Goal: Task Accomplishment & Management: Use online tool/utility

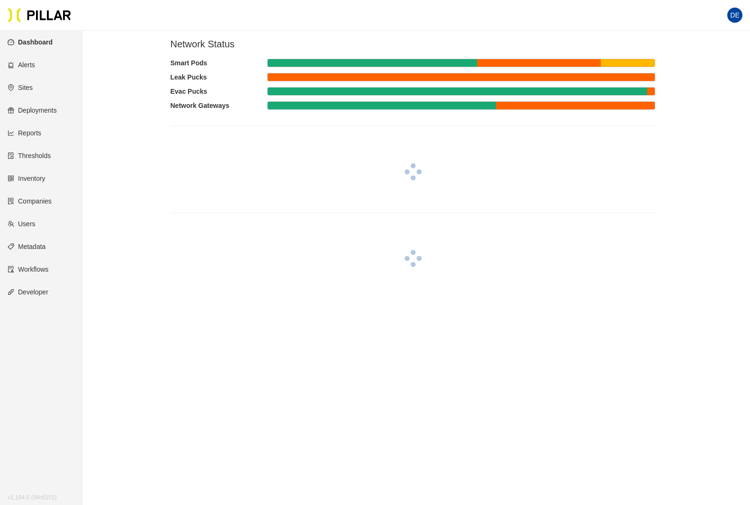
click at [39, 179] on link "Inventory" at bounding box center [27, 179] width 38 height 8
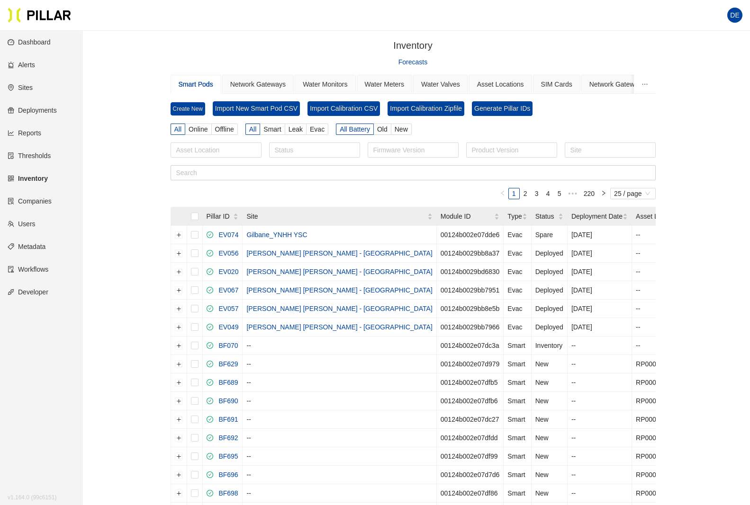
click at [196, 83] on div "Smart Pods" at bounding box center [196, 84] width 35 height 10
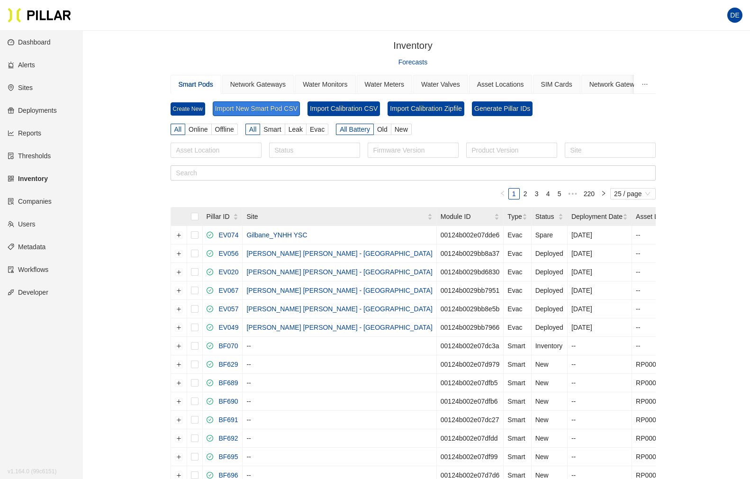
click at [261, 110] on button "Import New Smart Pod CSV" at bounding box center [256, 108] width 87 height 15
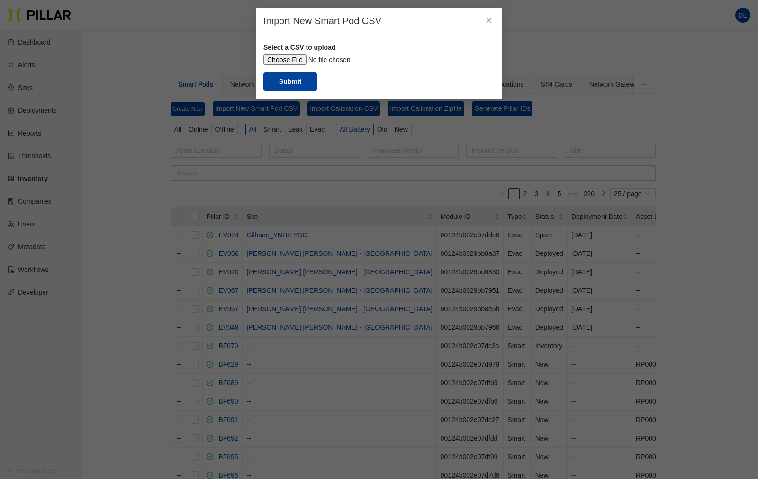
click at [287, 61] on input "file" at bounding box center [378, 59] width 231 height 10
type input "C:\fakepath\ID Upload - [DATE] - Manf uploads BFxxx - ID Upload - [DATE] - Manf…"
click at [291, 82] on button "Submit" at bounding box center [290, 81] width 54 height 18
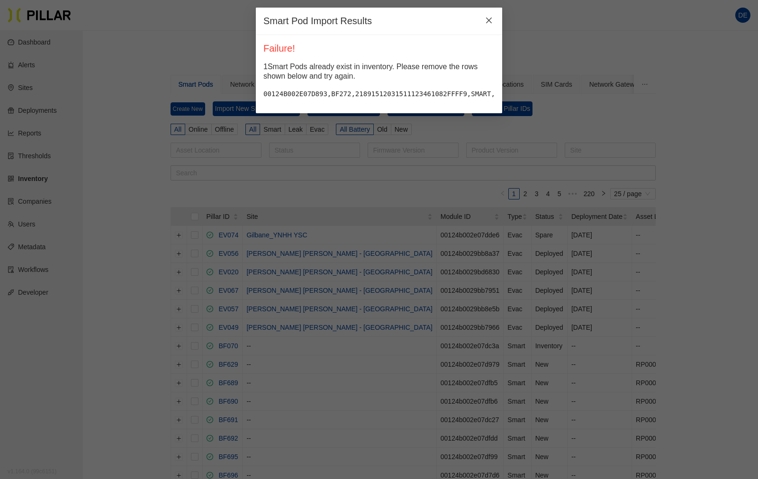
click at [488, 21] on icon "close" at bounding box center [489, 21] width 8 height 8
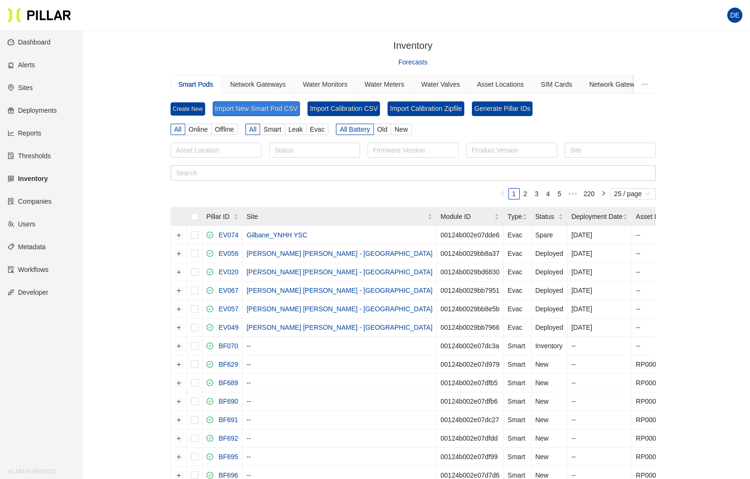
click at [276, 103] on button "Import New Smart Pod CSV" at bounding box center [256, 108] width 87 height 15
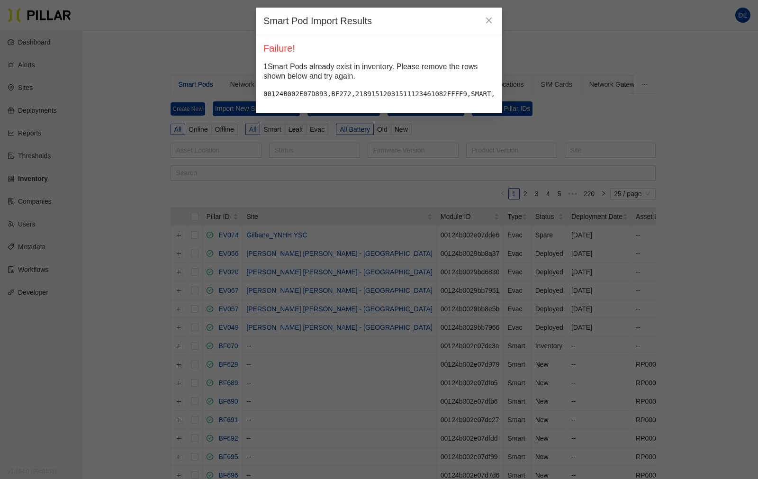
click at [336, 83] on div "1 Smart Pods already exist in inventory. Please remove the rows shown below and…" at bounding box center [378, 80] width 231 height 37
click at [491, 20] on icon "close" at bounding box center [489, 21] width 8 height 8
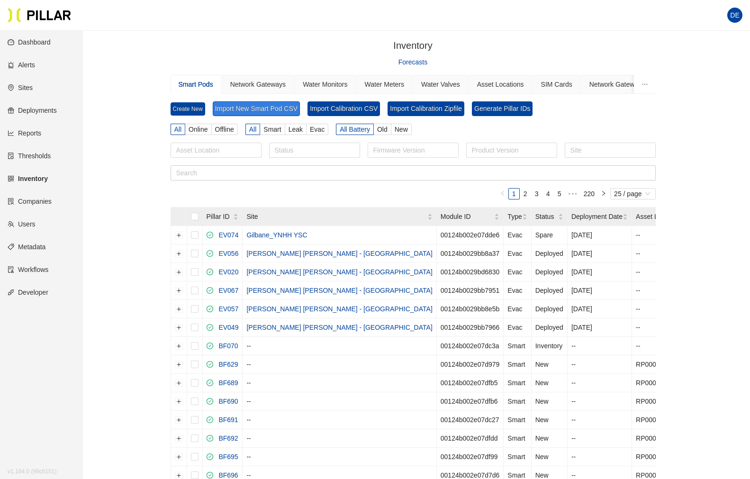
click at [252, 104] on button "Import New Smart Pod CSV" at bounding box center [256, 108] width 87 height 15
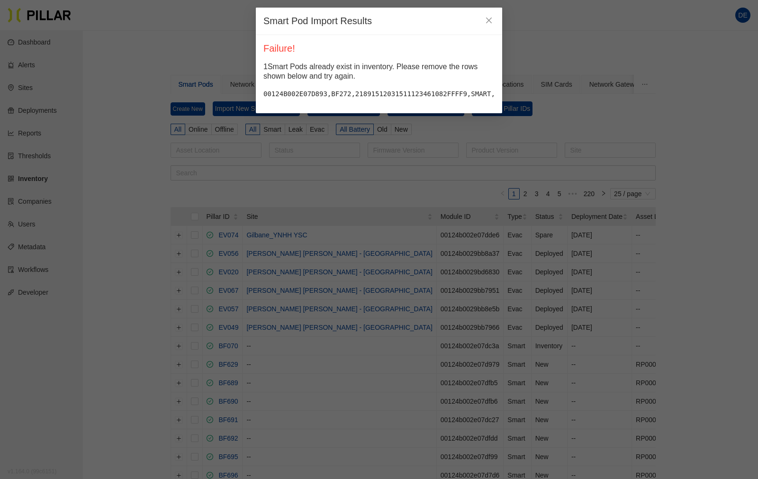
click at [396, 93] on pre "00124B002E07D893,BF272,21891512031511123461082FFFF9,SMART,2.3.3,V5_V1,[DATE],,1…" at bounding box center [378, 94] width 231 height 10
click at [488, 21] on icon "close" at bounding box center [489, 21] width 6 height 6
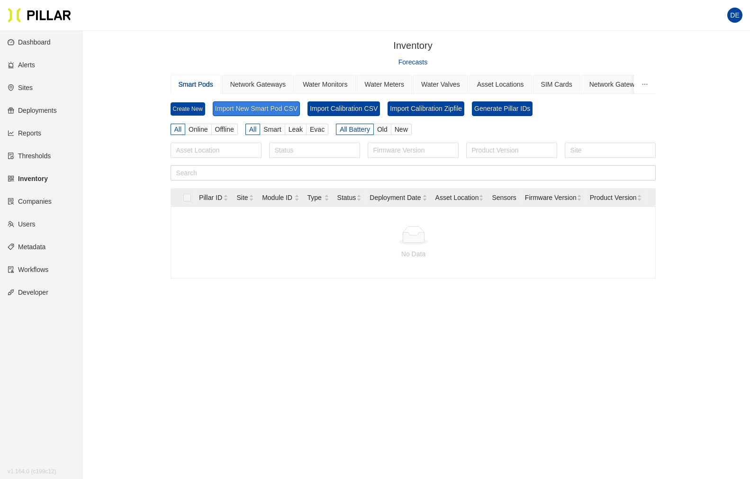
click at [273, 110] on button "Import New Smart Pod CSV" at bounding box center [256, 108] width 87 height 15
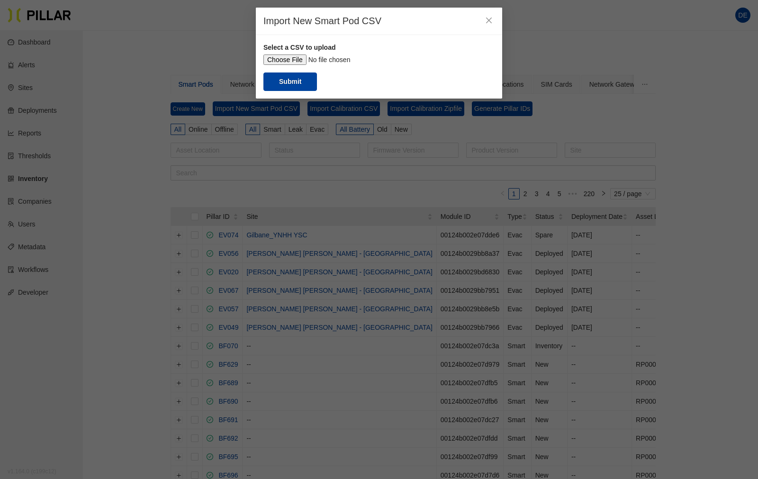
click at [293, 56] on input "file" at bounding box center [378, 59] width 231 height 10
type input "C:\fakepath\ID Upload - 25.09.23 - Manf uploads BFxxx - ID Upload - 25.01.06 - …"
click at [295, 83] on button "Submit" at bounding box center [290, 81] width 54 height 18
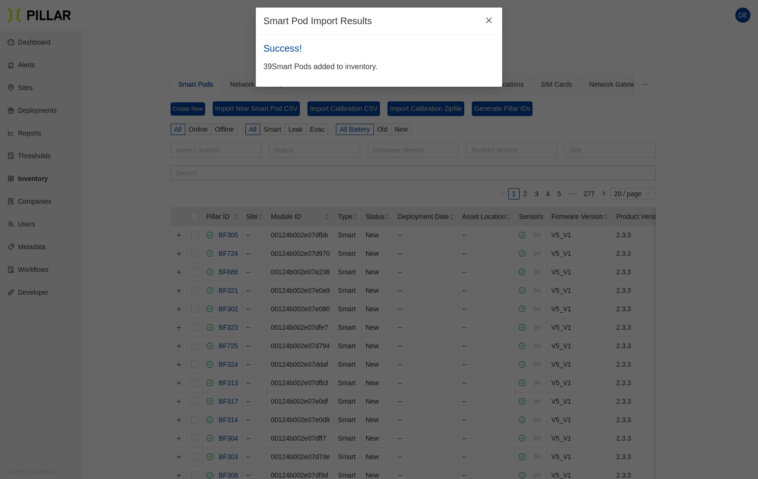
click at [490, 21] on icon "close" at bounding box center [489, 21] width 8 height 8
